Goal: Task Accomplishment & Management: Complete application form

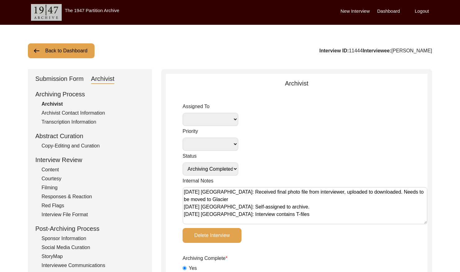
select select "Archiving Completed"
click at [61, 51] on button "Back to Dashboard" at bounding box center [61, 50] width 67 height 15
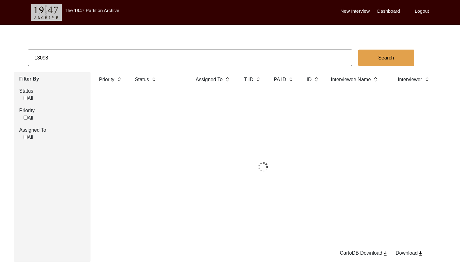
click at [122, 58] on input "13098" at bounding box center [190, 58] width 324 height 16
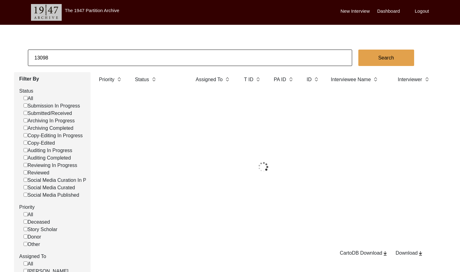
click at [122, 58] on input "13098" at bounding box center [190, 58] width 324 height 16
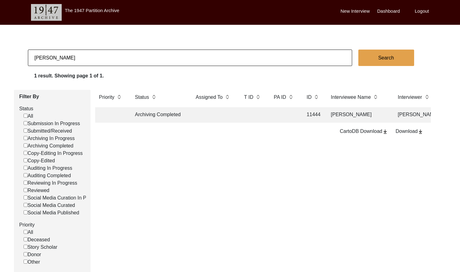
type input "[PERSON_NAME]"
checkbox input "false"
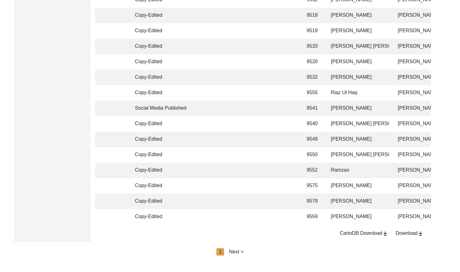
scroll to position [1461, 0]
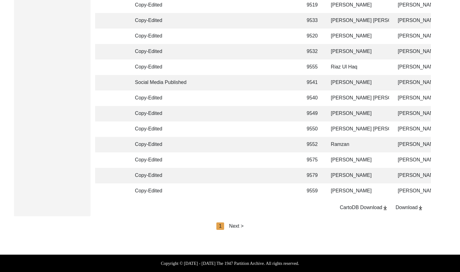
click at [243, 229] on div "Next >" at bounding box center [236, 225] width 15 height 7
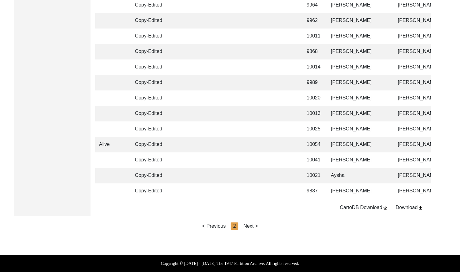
click at [241, 226] on div "< Previous 2 Next >" at bounding box center [230, 225] width 56 height 7
click at [250, 226] on div "Next >" at bounding box center [250, 225] width 15 height 7
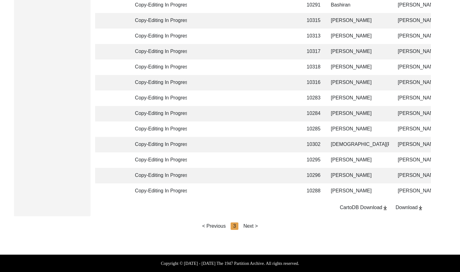
click at [251, 225] on div "Next >" at bounding box center [250, 225] width 15 height 7
click at [252, 225] on div "Next >" at bounding box center [250, 225] width 15 height 7
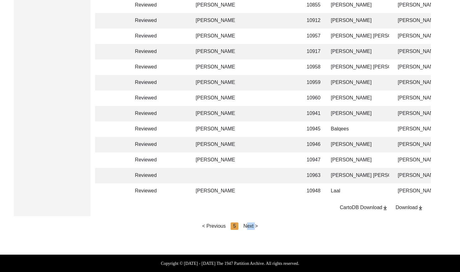
click at [252, 225] on div "Next >" at bounding box center [250, 225] width 15 height 7
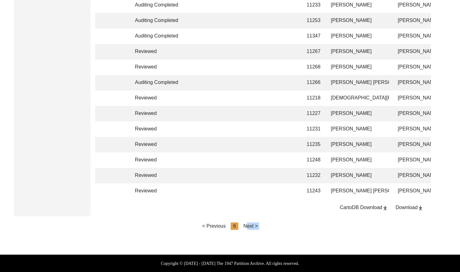
click at [253, 225] on div "Next >" at bounding box center [250, 225] width 15 height 7
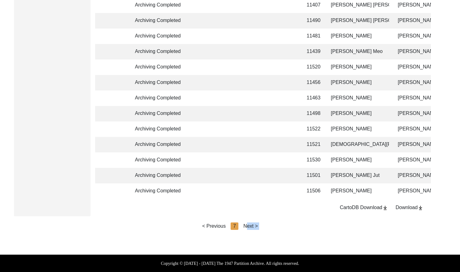
click at [255, 225] on div "Next >" at bounding box center [250, 225] width 15 height 7
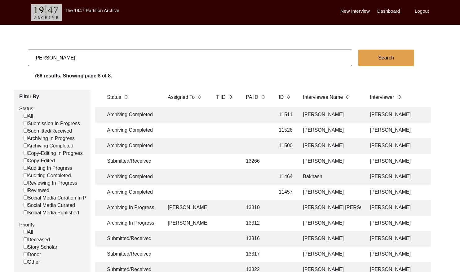
scroll to position [0, 0]
click at [263, 116] on td at bounding box center [256, 114] width 28 height 15
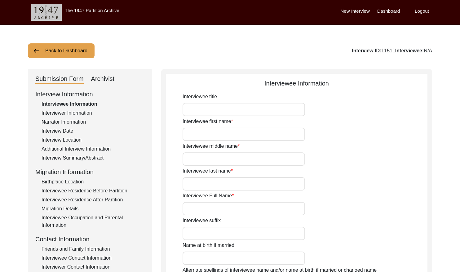
type input "Mr."
type input "[DEMOGRAPHIC_DATA]"
type input "Ramzan"
type input "Dhilon"
type input "[PERSON_NAME]"
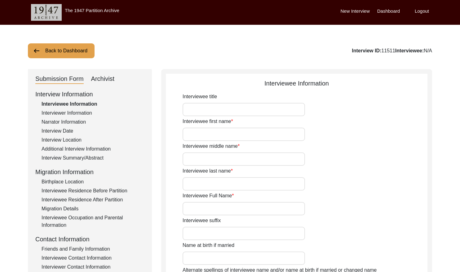
type input "[PERSON_NAME]"
type input "1937"
type input "88"
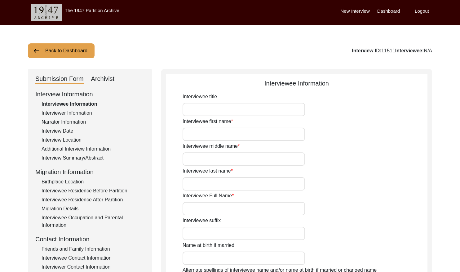
type input "[DEMOGRAPHIC_DATA]"
type input "Punjabi"
type input "Malwai"
type input "[DEMOGRAPHIC_DATA]"
type input "Jut (Dhilon)"
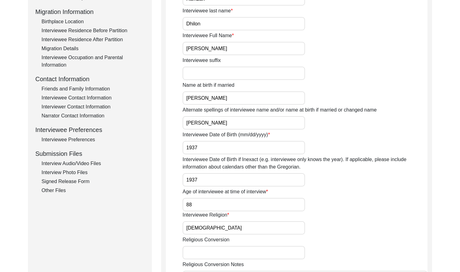
scroll to position [167, 0]
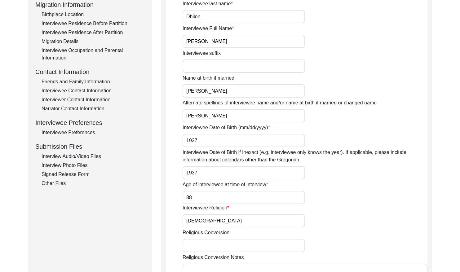
click at [83, 133] on div "Interviewee Preferences" at bounding box center [92, 132] width 103 height 7
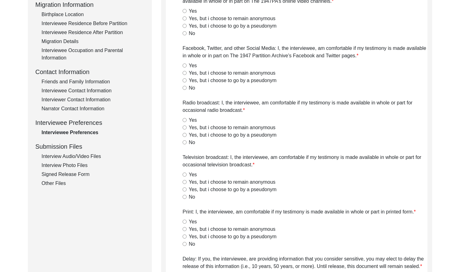
radio input "true"
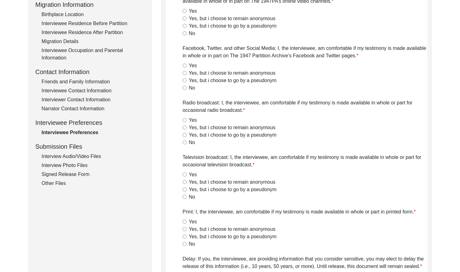
radio input "true"
type textarea "Yes to all but no to delay and public speaking."
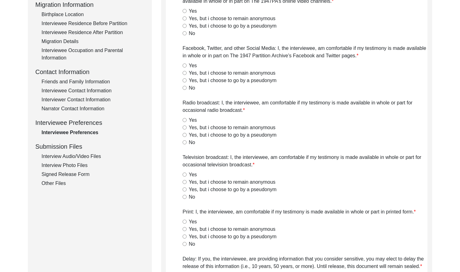
type textarea "Lilly Q on [DATE]."
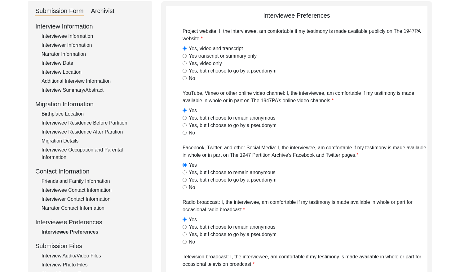
scroll to position [0, 0]
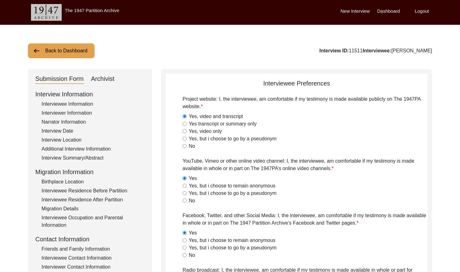
drag, startPoint x: 101, startPoint y: 77, endPoint x: 120, endPoint y: 79, distance: 19.3
click at [102, 77] on div "Archivist" at bounding box center [103, 79] width 24 height 10
select select "Archiving Completed"
